Goal: Find specific page/section: Find specific page/section

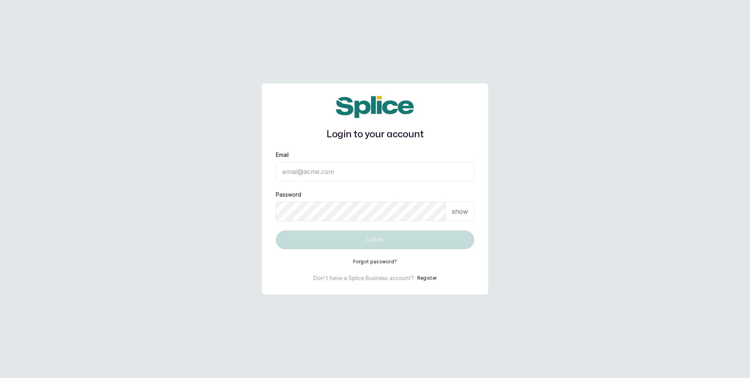
type input "[EMAIL_ADDRESS][DOMAIN_NAME]"
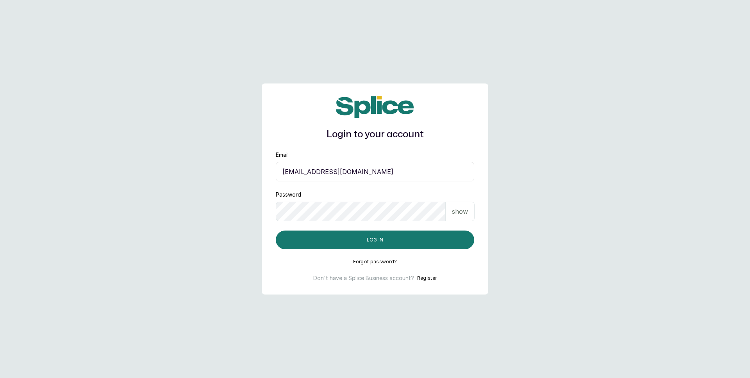
click at [388, 243] on button "Log in" at bounding box center [375, 240] width 198 height 19
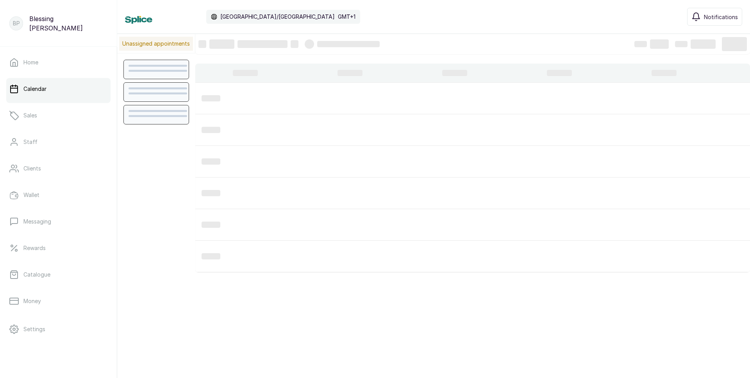
scroll to position [263, 0]
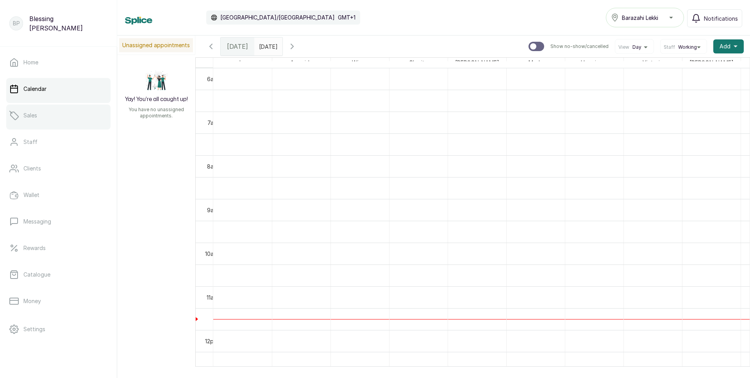
click at [39, 115] on link "Sales" at bounding box center [58, 116] width 104 height 22
